Goal: Task Accomplishment & Management: Complete application form

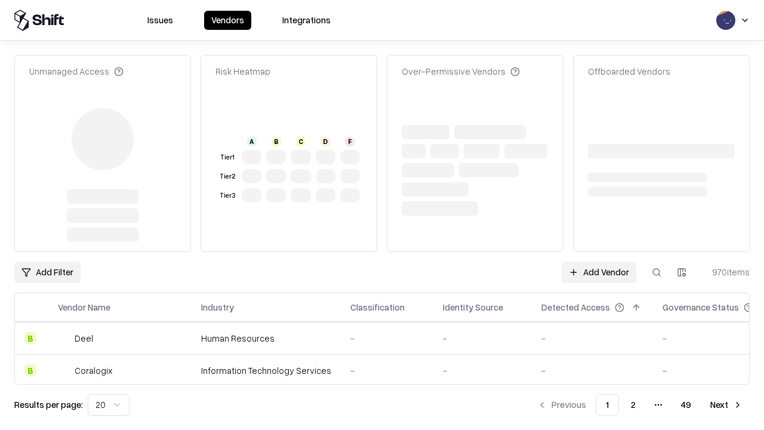
click at [599, 262] on link "Add Vendor" at bounding box center [599, 272] width 75 height 21
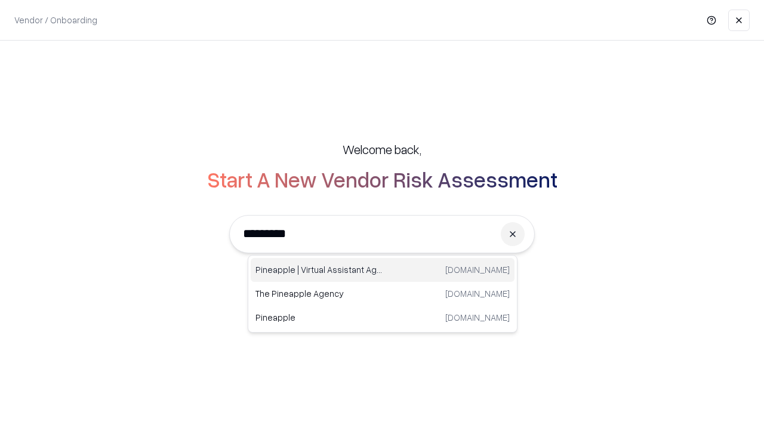
click at [383, 270] on div "Pineapple | Virtual Assistant Agency trypineapple.com" at bounding box center [383, 270] width 264 height 24
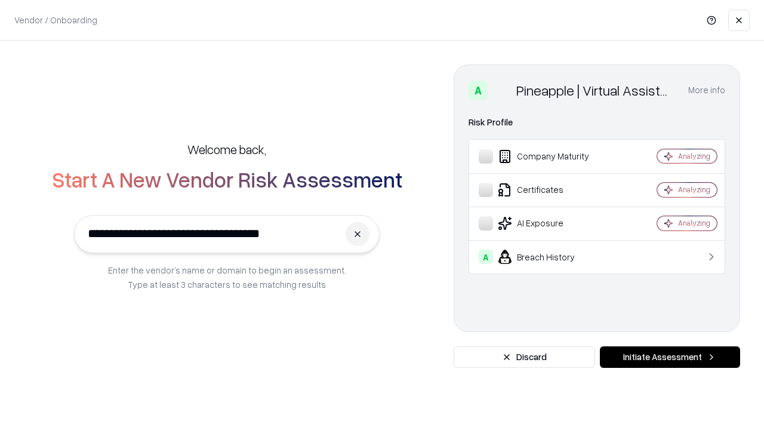
type input "**********"
click at [670, 357] on button "Initiate Assessment" at bounding box center [670, 356] width 140 height 21
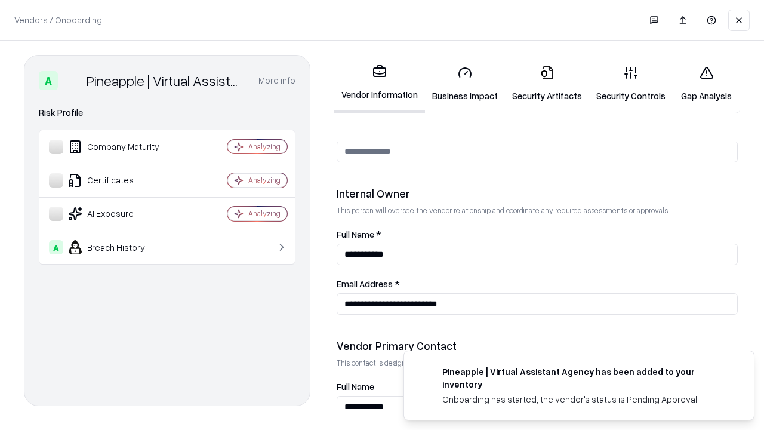
scroll to position [619, 0]
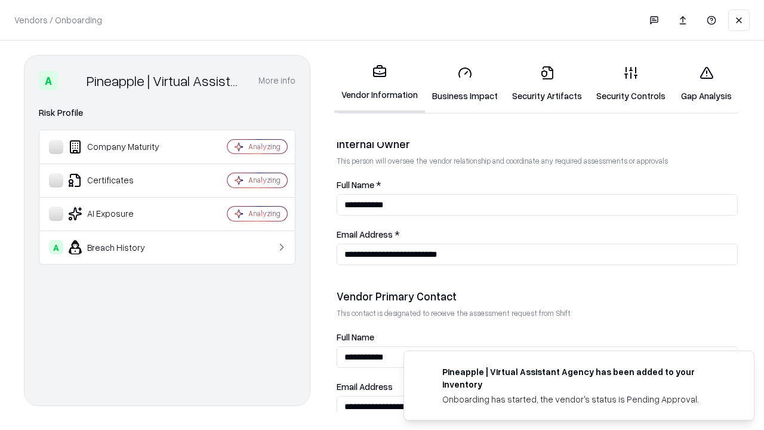
click at [547, 84] on link "Security Artifacts" at bounding box center [547, 84] width 84 height 56
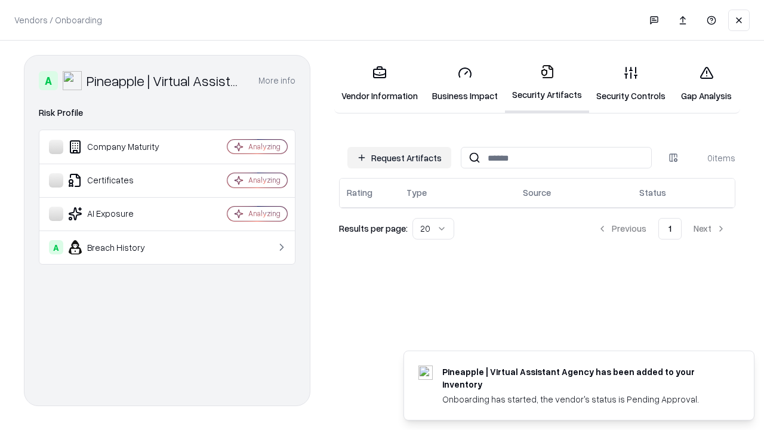
click at [400, 158] on button "Request Artifacts" at bounding box center [400, 157] width 104 height 21
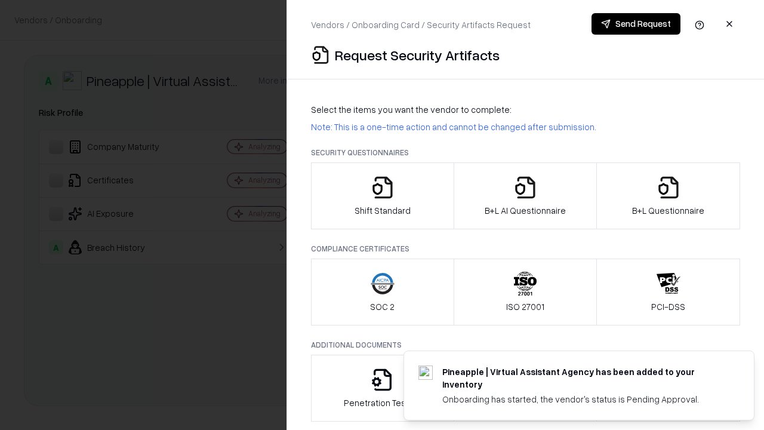
click at [668, 196] on icon "button" at bounding box center [669, 188] width 24 height 24
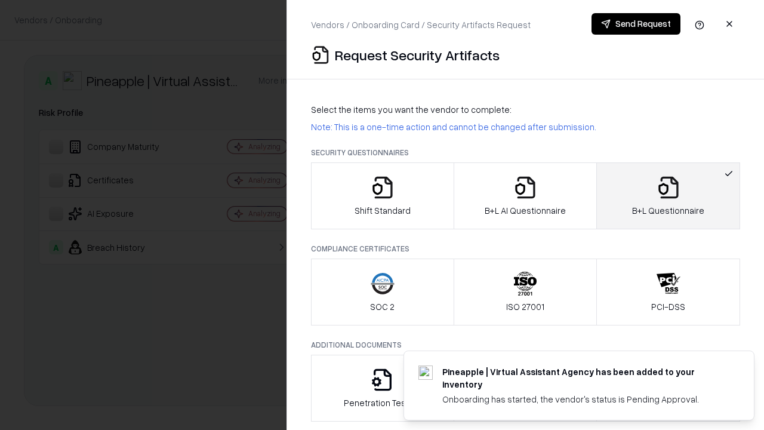
click at [525, 196] on icon "button" at bounding box center [526, 188] width 24 height 24
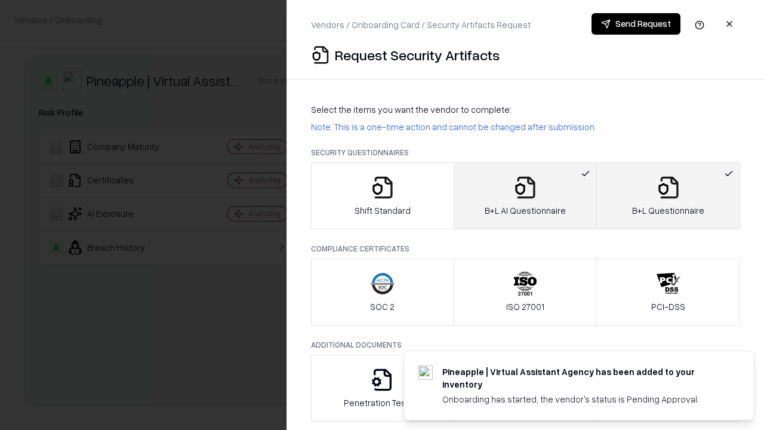
click at [636, 24] on button "Send Request" at bounding box center [636, 23] width 89 height 21
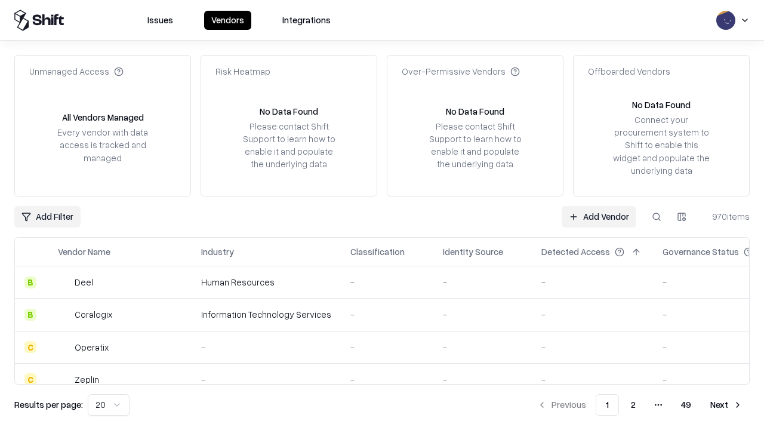
click at [657, 216] on button at bounding box center [656, 216] width 21 height 21
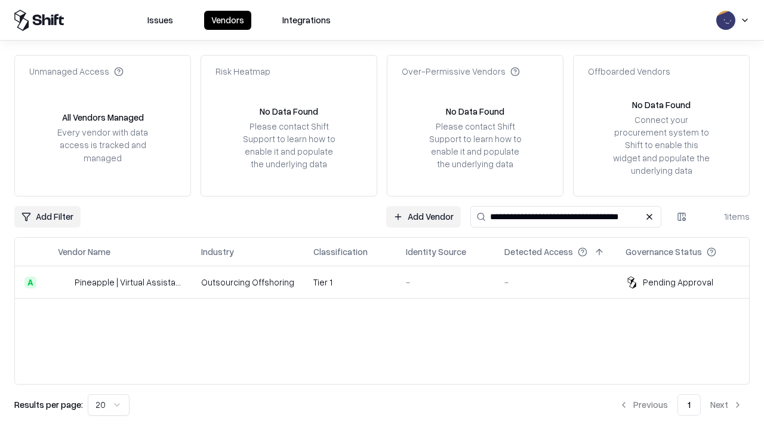
type input "**********"
click at [389, 282] on td "Tier 1" at bounding box center [350, 282] width 93 height 32
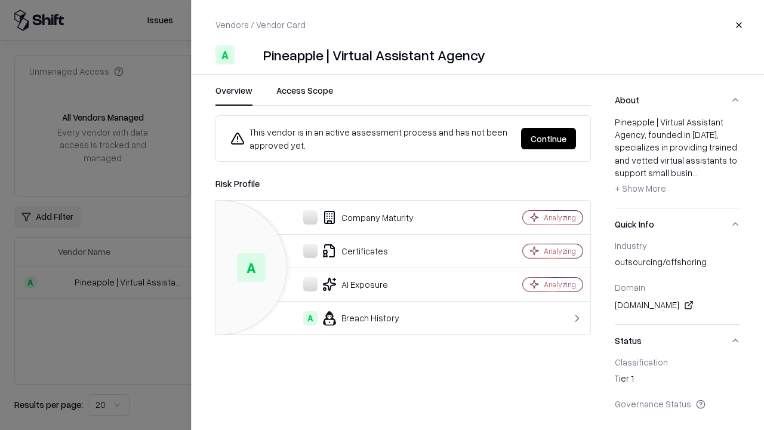
click at [549, 139] on button "Continue" at bounding box center [548, 138] width 55 height 21
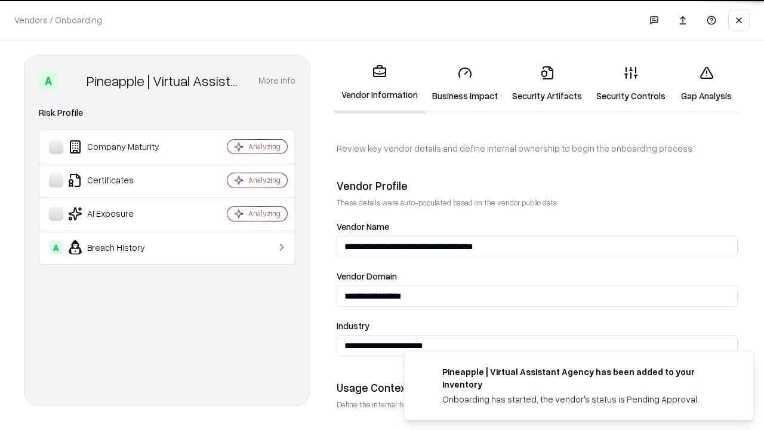
click at [547, 84] on link "Security Artifacts" at bounding box center [547, 84] width 84 height 56
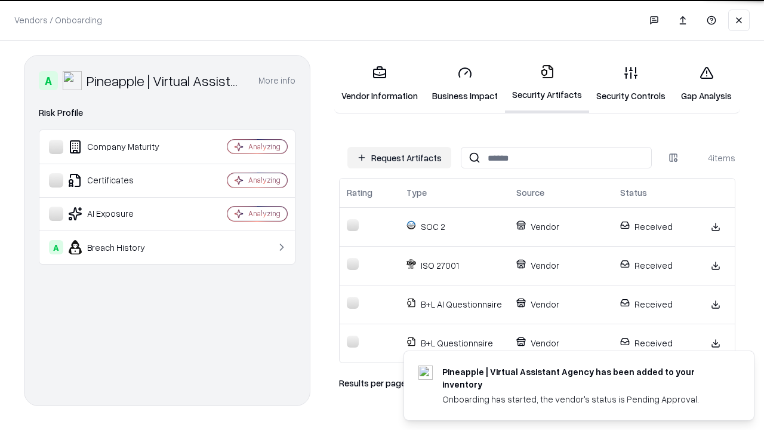
click at [706, 84] on link "Gap Analysis" at bounding box center [706, 84] width 67 height 56
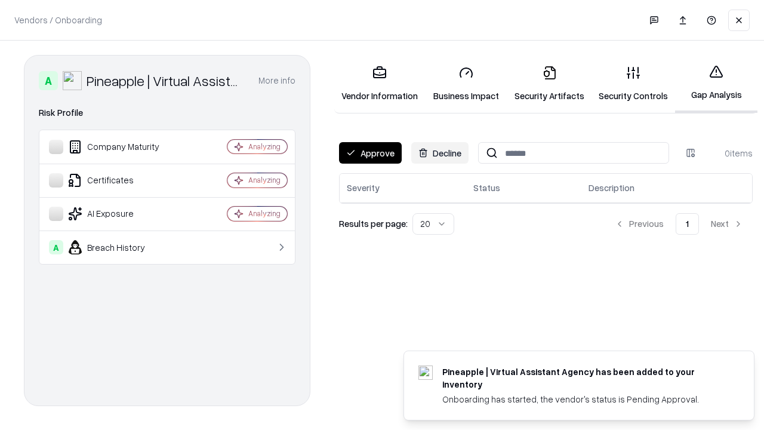
click at [370, 153] on button "Approve" at bounding box center [370, 152] width 63 height 21
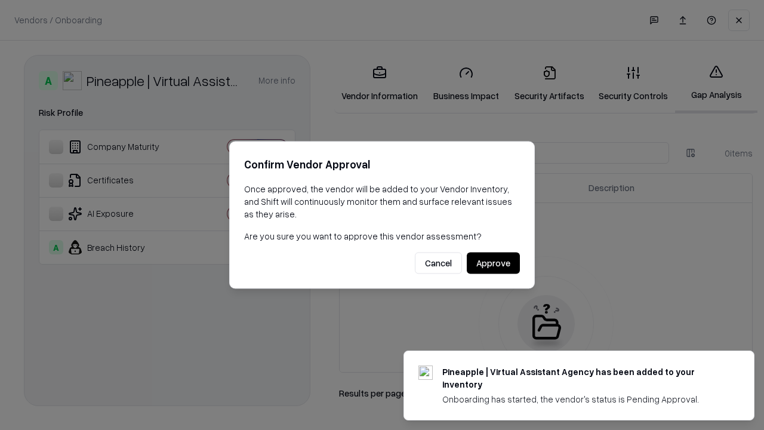
click at [493, 263] on button "Approve" at bounding box center [493, 263] width 53 height 21
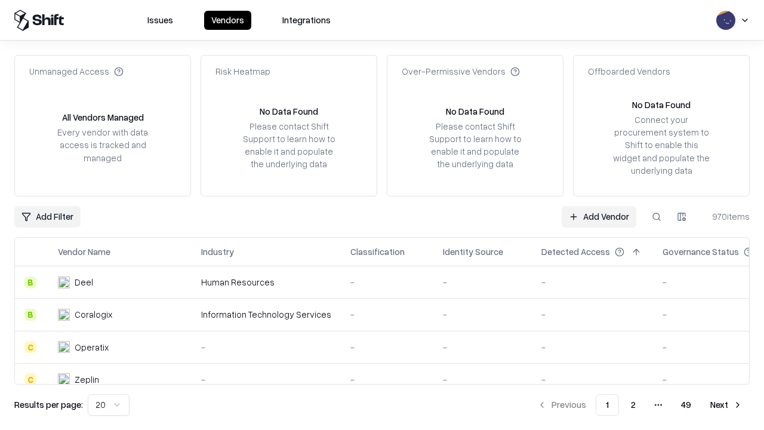
type input "**********"
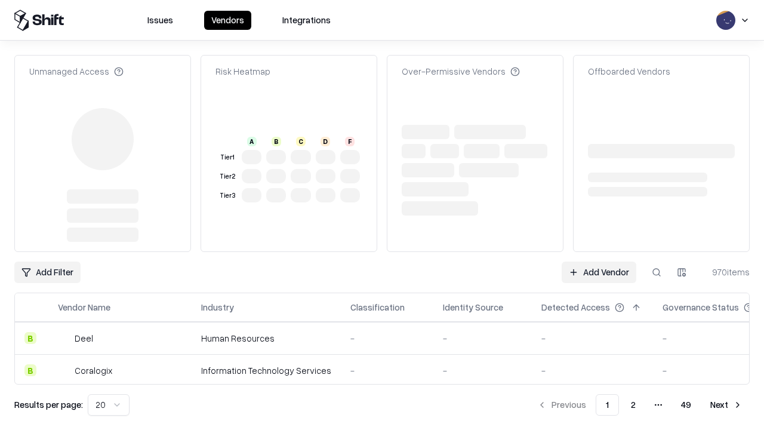
click at [599, 262] on link "Add Vendor" at bounding box center [599, 272] width 75 height 21
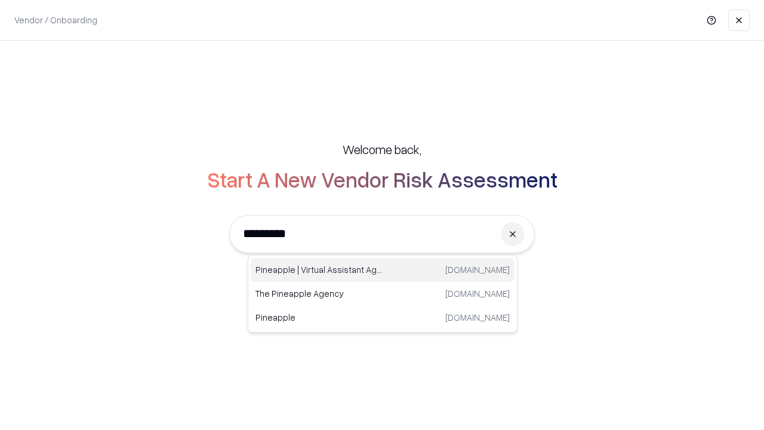
click at [383, 270] on div "Pineapple | Virtual Assistant Agency trypineapple.com" at bounding box center [383, 270] width 264 height 24
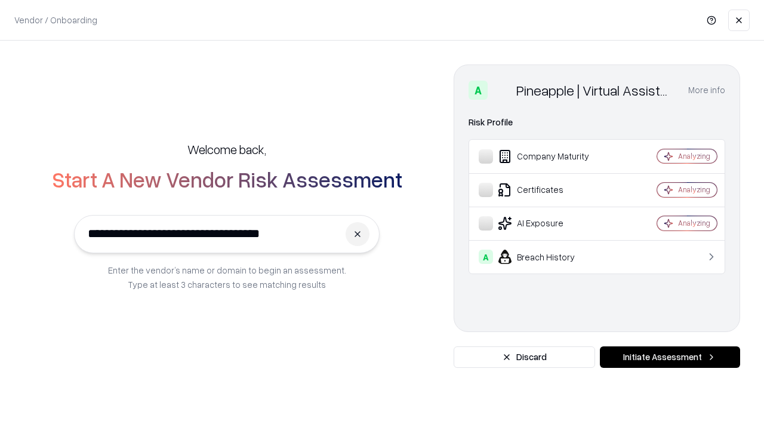
type input "**********"
click at [670, 357] on button "Initiate Assessment" at bounding box center [670, 356] width 140 height 21
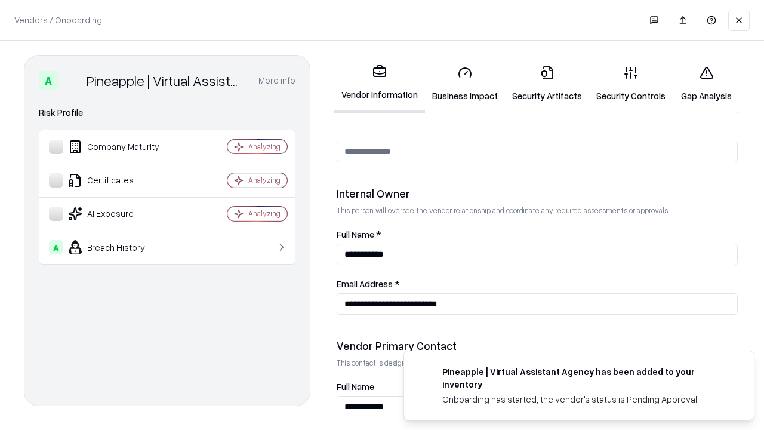
scroll to position [619, 0]
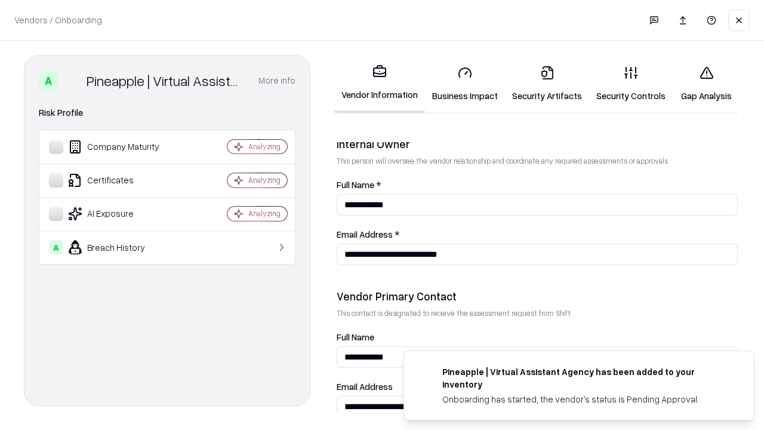
click at [706, 84] on link "Gap Analysis" at bounding box center [706, 84] width 67 height 56
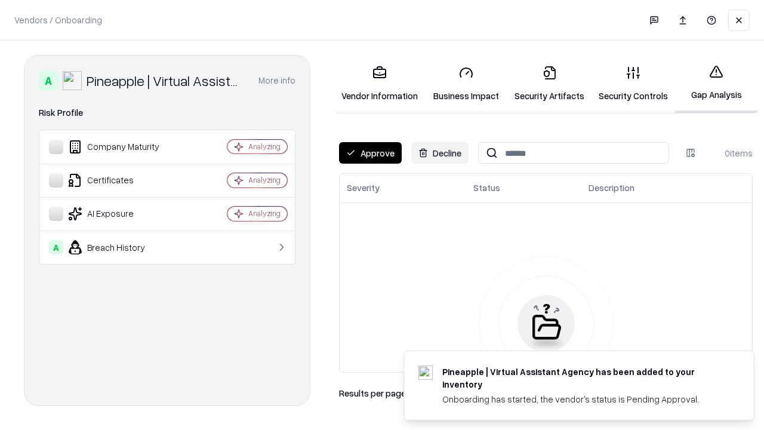
click at [370, 153] on button "Approve" at bounding box center [370, 152] width 63 height 21
